Goal: Check status: Check status

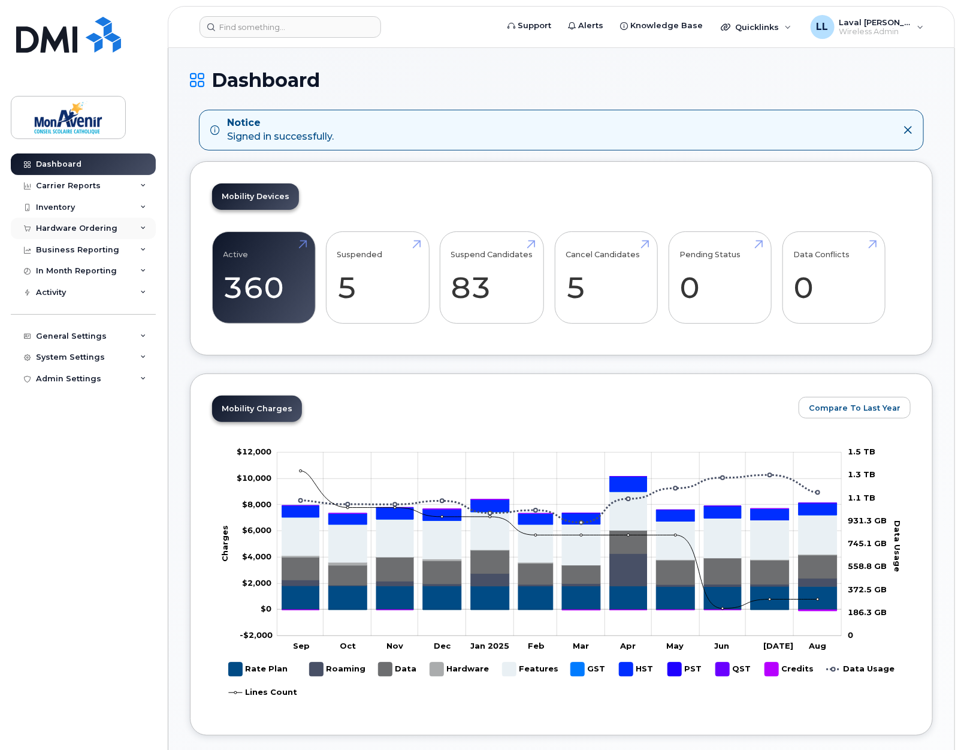
click at [71, 225] on div "Hardware Ordering" at bounding box center [76, 229] width 81 height 10
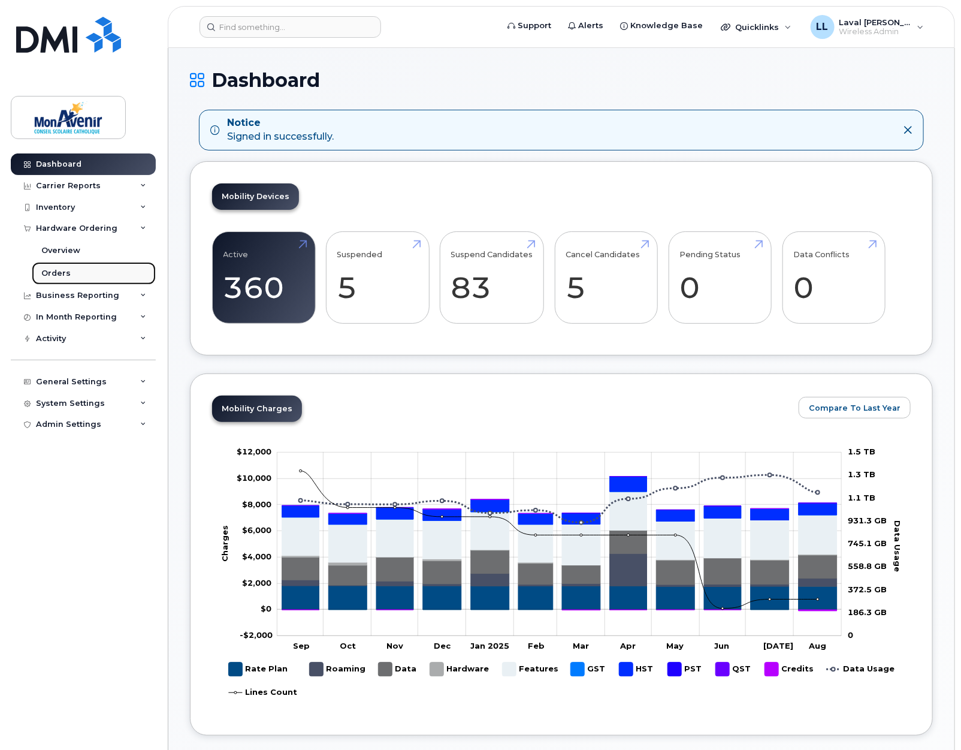
click at [60, 270] on div "Orders" at bounding box center [55, 273] width 29 height 11
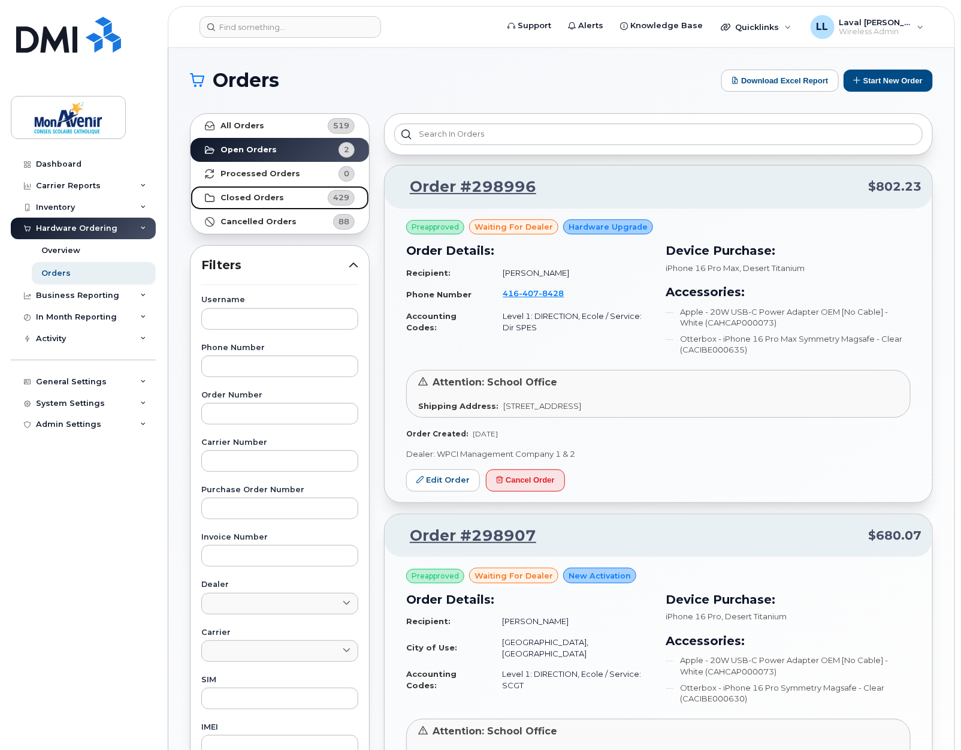
click at [235, 201] on strong "Closed Orders" at bounding box center [253, 198] width 64 height 10
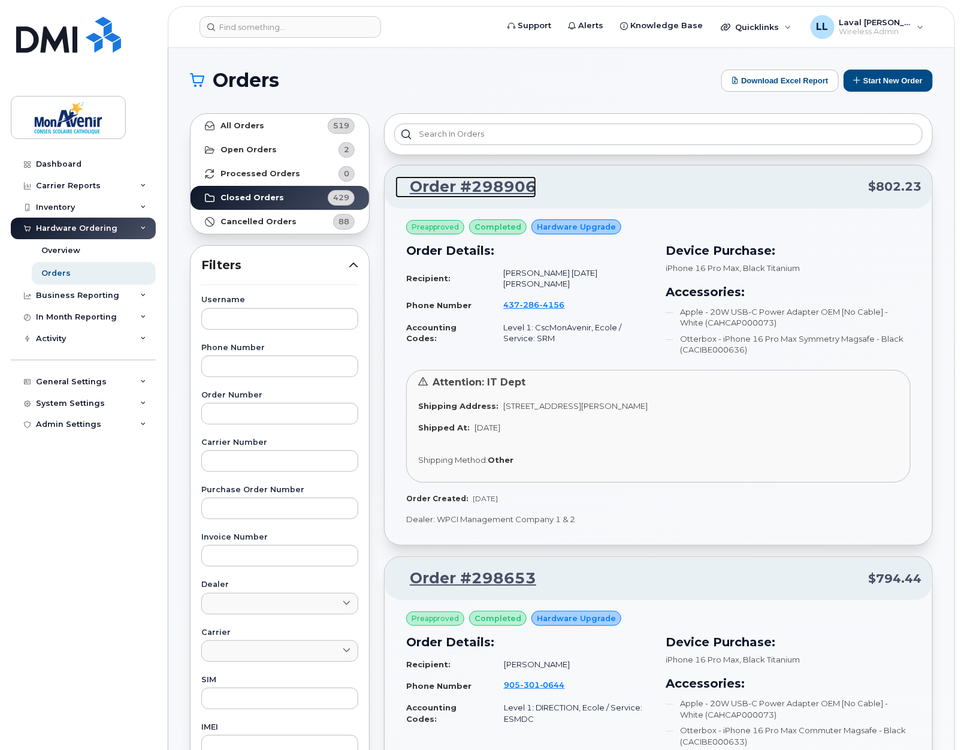
click at [443, 191] on link "Order #298906" at bounding box center [465, 187] width 141 height 22
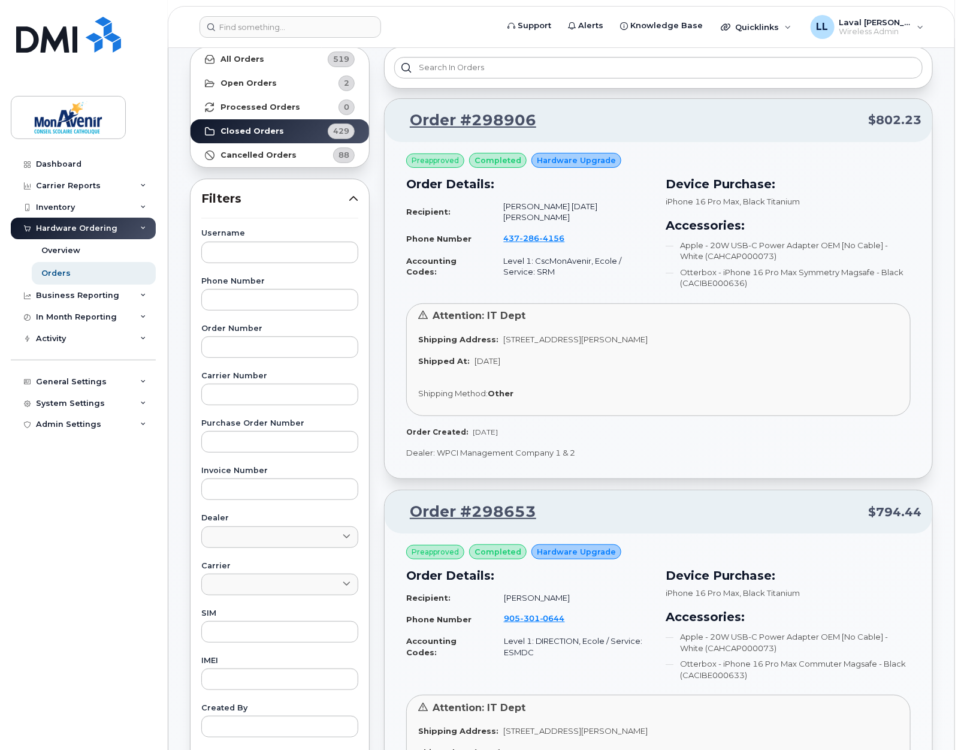
scroll to position [200, 0]
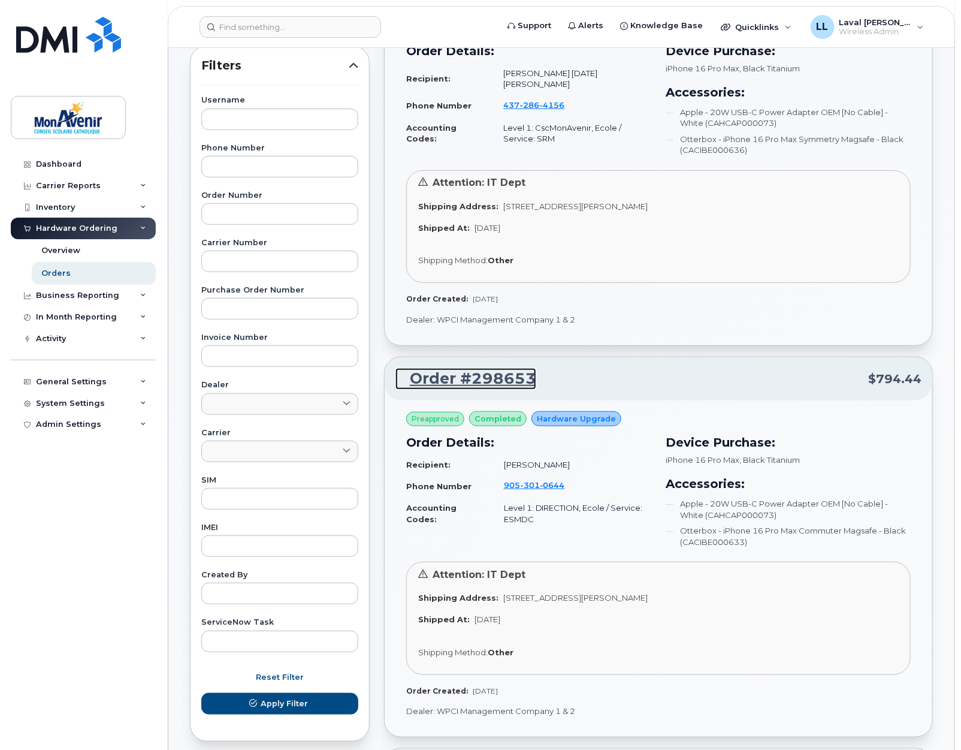
click at [469, 372] on link "Order #298653" at bounding box center [465, 379] width 141 height 22
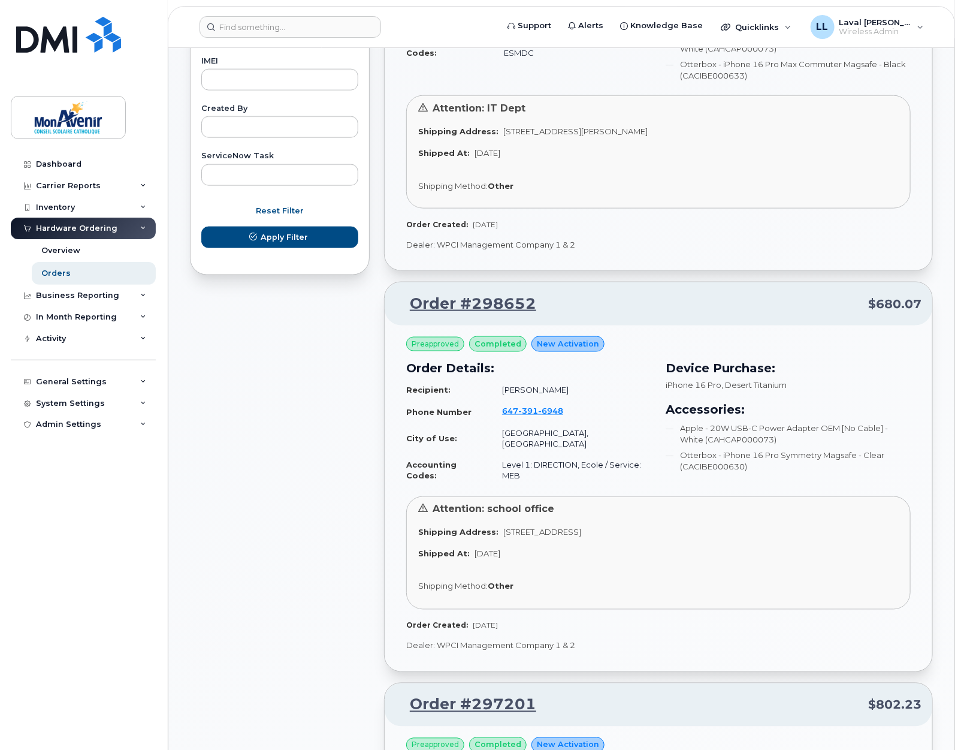
scroll to position [799, 0]
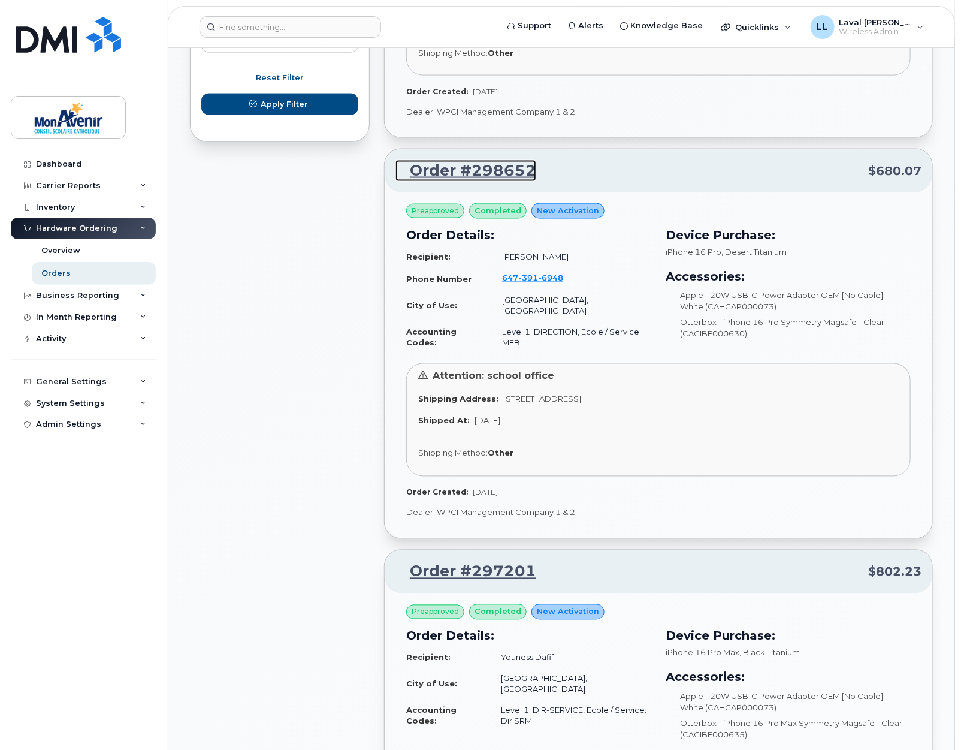
click at [454, 165] on link "Order #298652" at bounding box center [465, 171] width 141 height 22
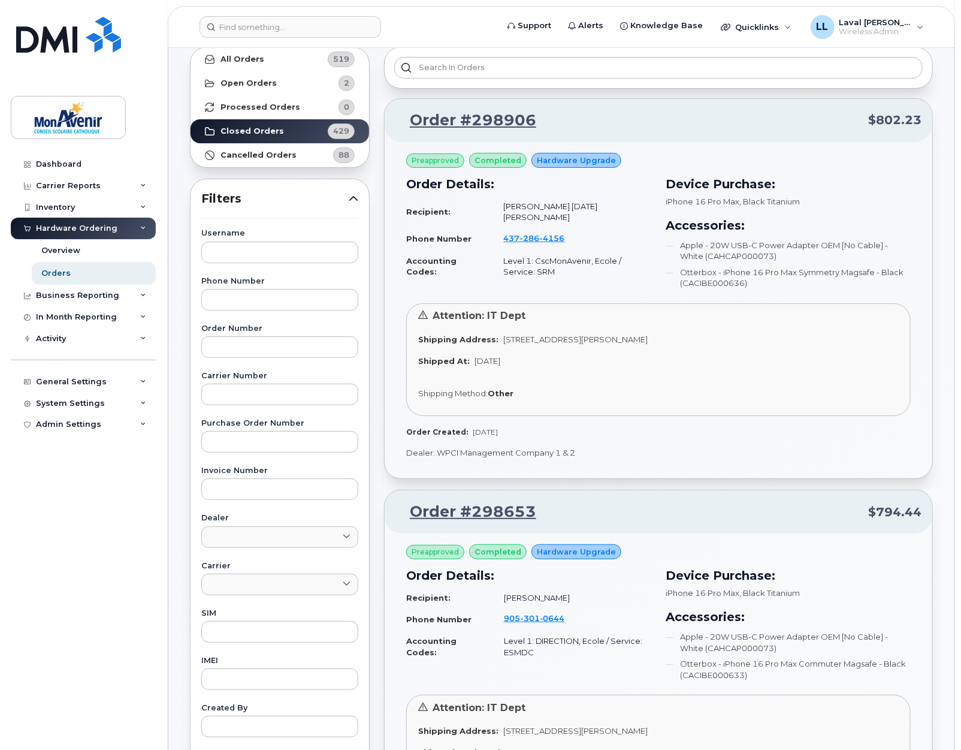
scroll to position [0, 0]
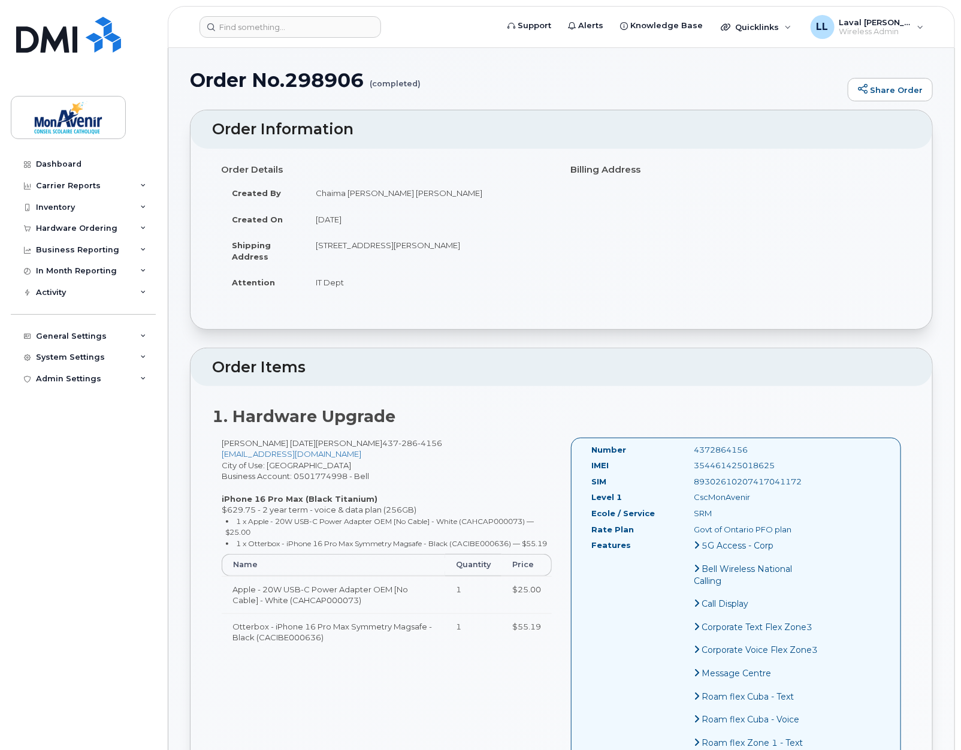
drag, startPoint x: 765, startPoint y: 465, endPoint x: 679, endPoint y: 472, distance: 85.9
click at [679, 472] on div "IMEI 354461425018625" at bounding box center [705, 468] width 246 height 16
copy div "354461425018625"
drag, startPoint x: 783, startPoint y: 481, endPoint x: 681, endPoint y: 484, distance: 101.9
click at [685, 484] on div "89302610207417041172" at bounding box center [757, 481] width 144 height 11
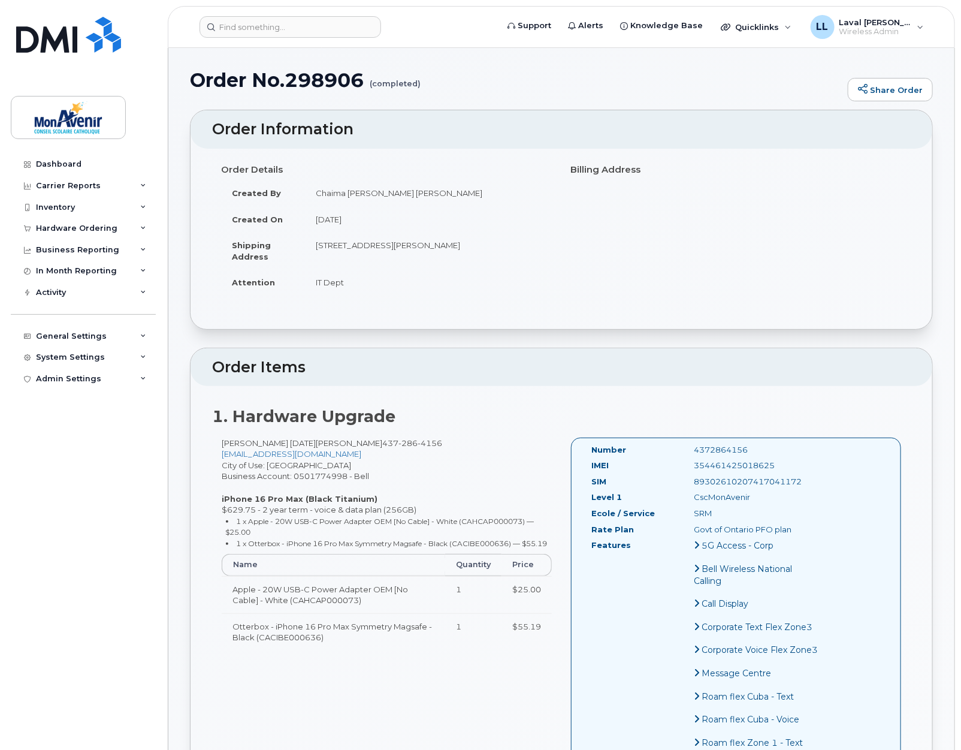
copy div "89302610207417041172"
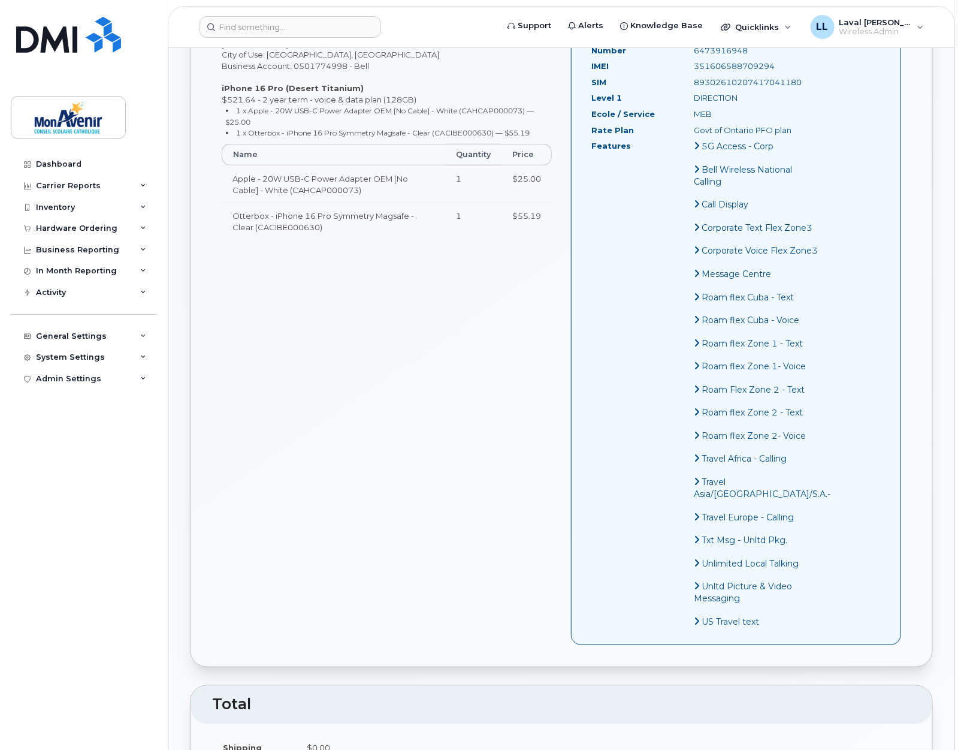
scroll to position [133, 0]
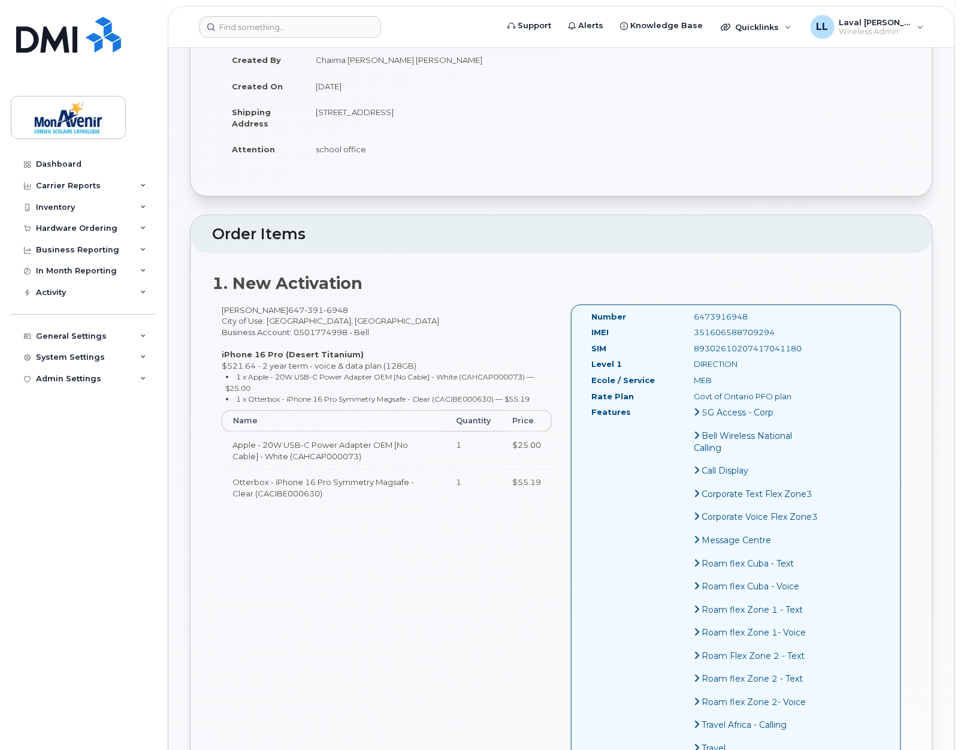
drag, startPoint x: 763, startPoint y: 332, endPoint x: 673, endPoint y: 333, distance: 89.3
click at [685, 333] on div "351606588709294" at bounding box center [757, 332] width 144 height 11
copy div "351606588709294"
drag, startPoint x: 807, startPoint y: 350, endPoint x: 684, endPoint y: 354, distance: 122.9
click at [684, 354] on div "Number 6473916948 IMEI [TECHNICAL_ID] SIM [TECHNICAL_ID] Level [PERSON_NAME] Ec…" at bounding box center [736, 607] width 330 height 607
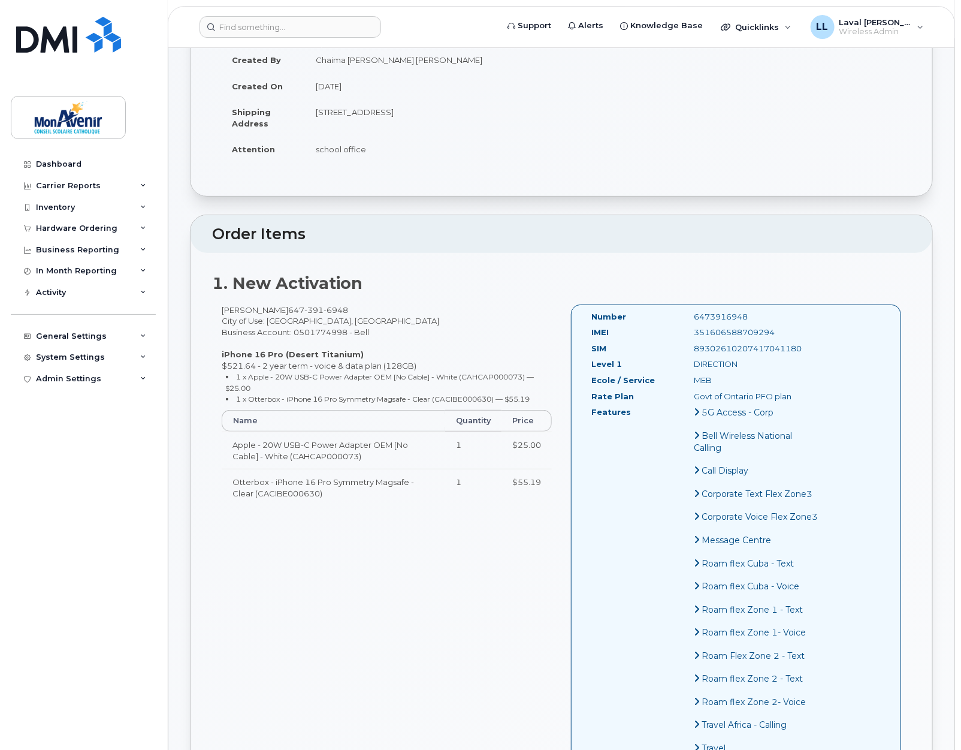
copy div "89302610207417041180"
